Goal: Find specific page/section: Find specific page/section

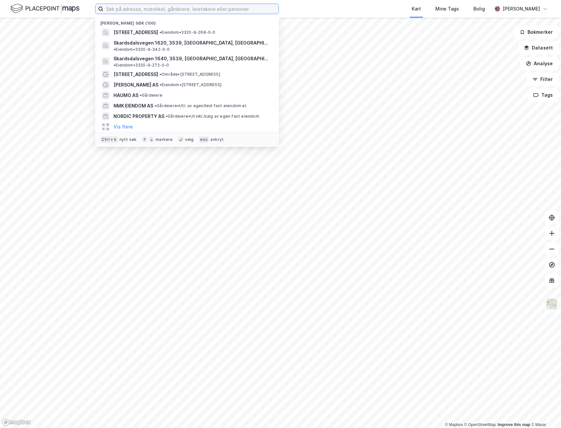
click at [138, 11] on input at bounding box center [190, 9] width 175 height 10
paste input "[STREET_ADDRESS]"
type input "[STREET_ADDRESS]"
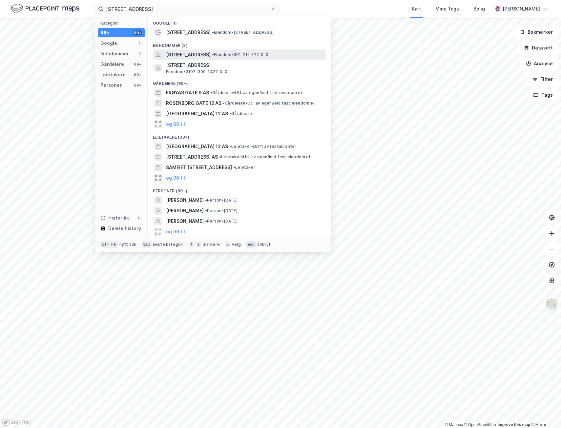
click at [193, 55] on span "[STREET_ADDRESS]" at bounding box center [188, 55] width 45 height 8
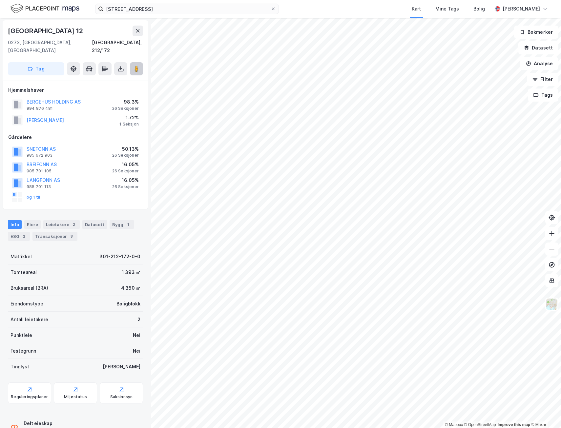
click at [137, 66] on image at bounding box center [137, 69] width 4 height 7
